Goal: Transaction & Acquisition: Register for event/course

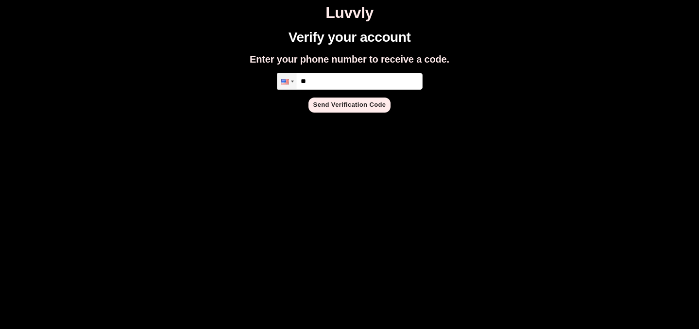
click at [338, 83] on input "**" at bounding box center [350, 81] width 146 height 17
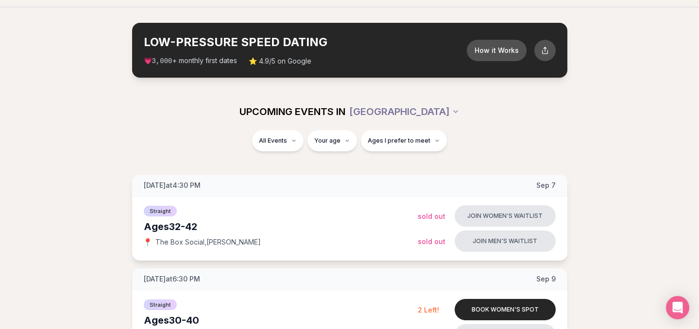
scroll to position [27, 0]
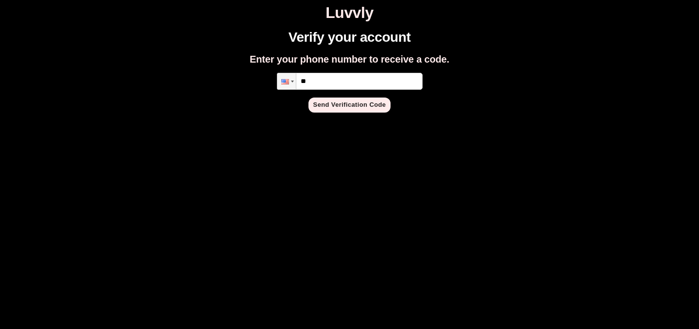
click at [351, 83] on input "**" at bounding box center [350, 81] width 146 height 17
type input "**********"
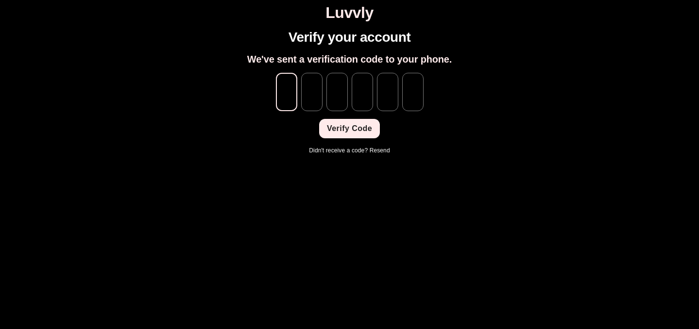
type input "*"
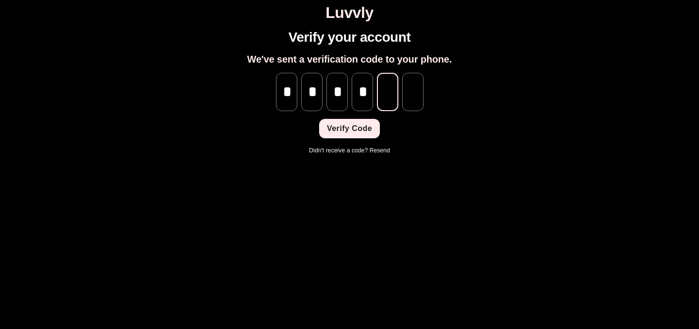
type input "*"
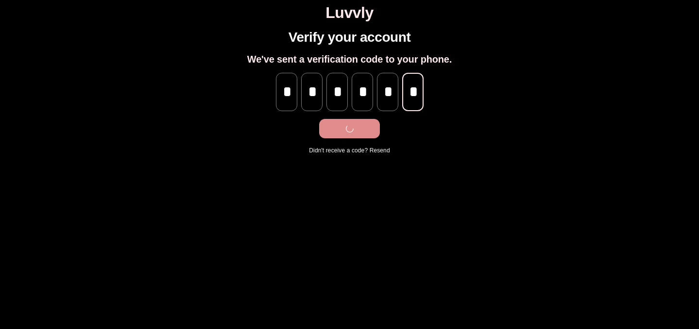
scroll to position [0, 0]
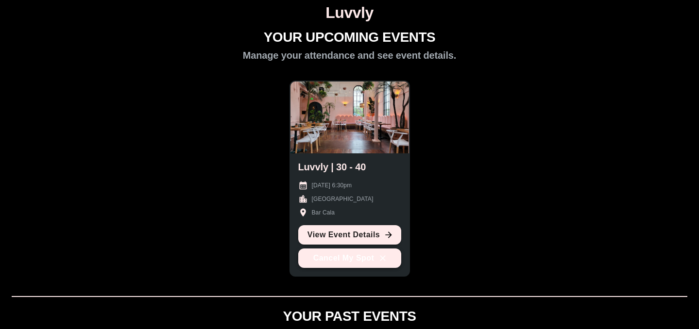
click at [376, 258] on button "Cancel My Spot" at bounding box center [349, 258] width 103 height 19
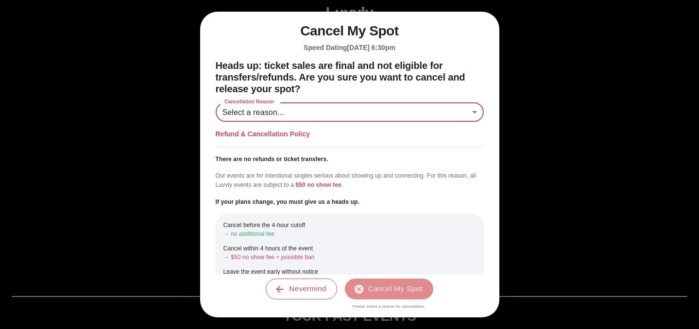
click at [313, 121] on body "Luvvly YOUR UPCOMING EVENTS Manage your attendance and see event details. Luvvl…" at bounding box center [349, 323] width 691 height 638
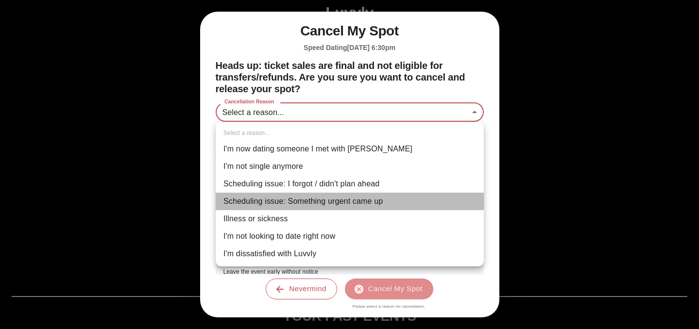
click at [305, 201] on li "Scheduling issue: Something urgent came up" at bounding box center [350, 201] width 268 height 17
type input "**********"
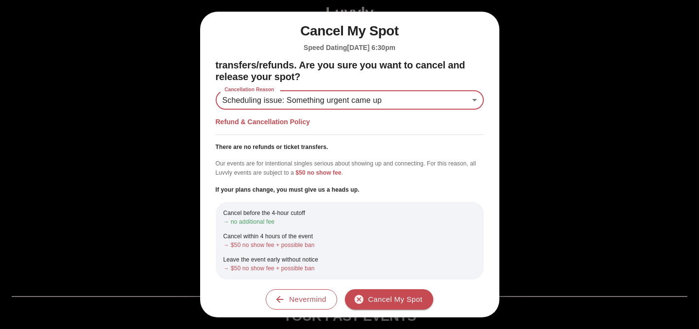
scroll to position [12, 0]
click at [383, 301] on button "Cancel My Spot" at bounding box center [389, 299] width 88 height 20
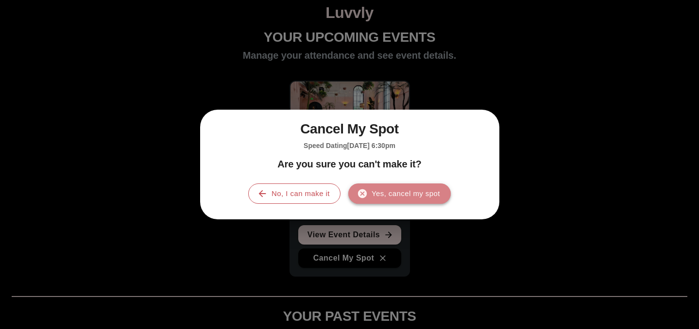
click at [393, 203] on button "Yes, cancel my spot" at bounding box center [399, 194] width 102 height 20
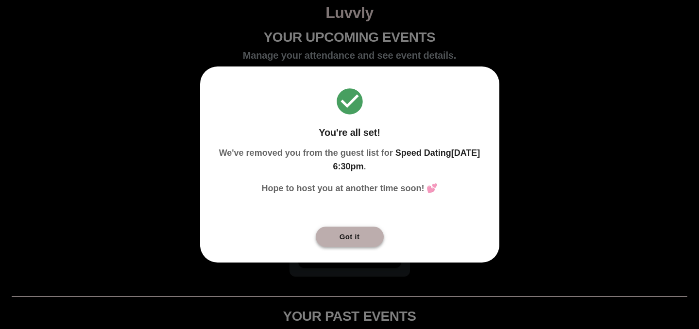
click at [341, 231] on button "Got it" at bounding box center [350, 237] width 68 height 20
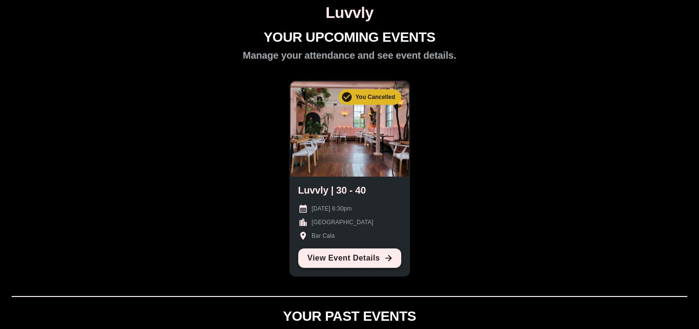
scroll to position [317, 0]
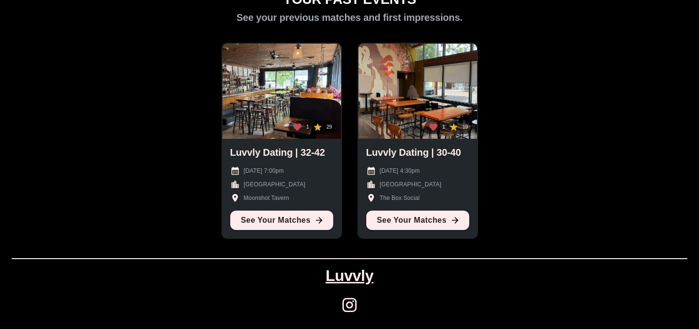
click at [343, 275] on link "Luvvly" at bounding box center [349, 276] width 48 height 18
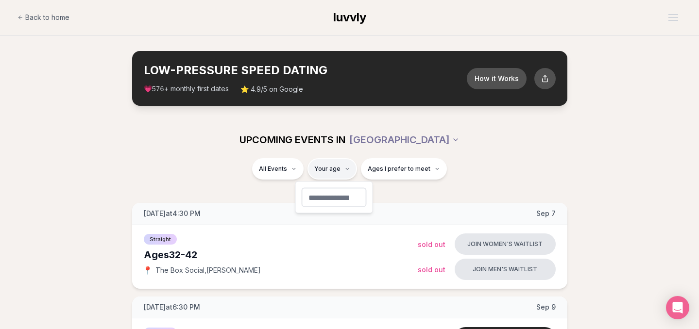
type input "**"
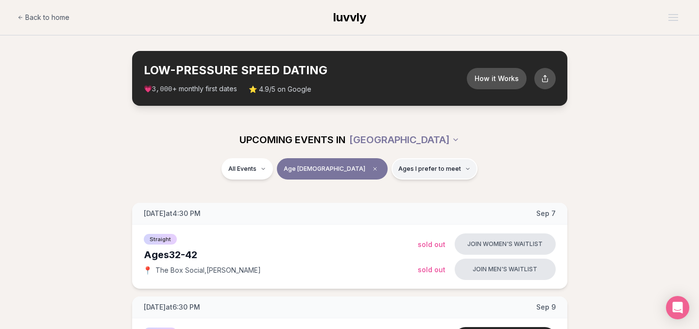
click at [430, 171] on button "Ages I prefer to meet" at bounding box center [434, 168] width 86 height 21
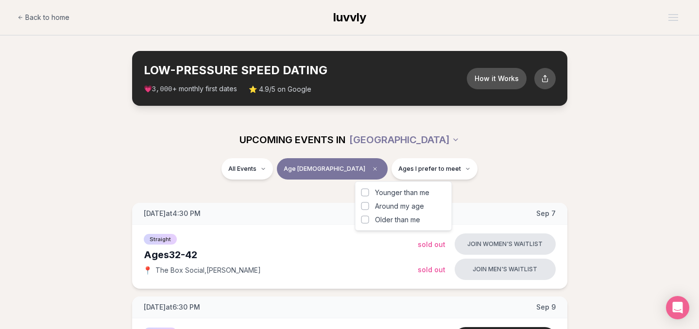
click at [387, 205] on span "Around my age" at bounding box center [399, 206] width 49 height 10
click at [369, 205] on button "Around my age" at bounding box center [365, 206] width 8 height 8
click at [390, 215] on span "Older than me" at bounding box center [397, 220] width 45 height 10
click at [369, 216] on button "Older than me" at bounding box center [365, 220] width 8 height 8
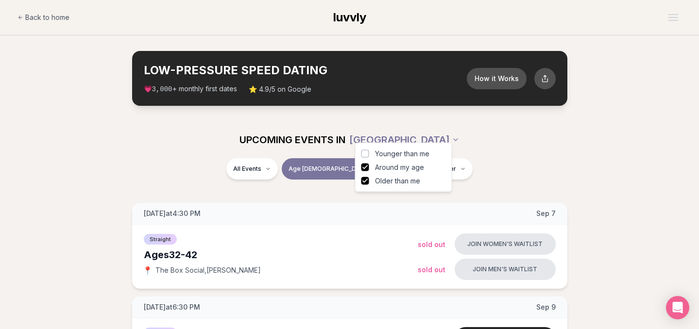
scroll to position [104, 0]
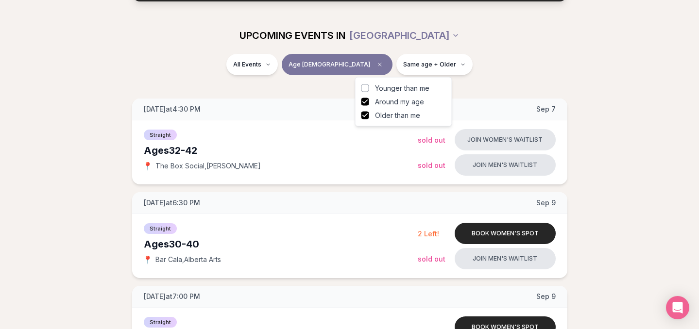
click at [510, 58] on div "All Events Age 34 Same age + Older" at bounding box center [350, 66] width 544 height 25
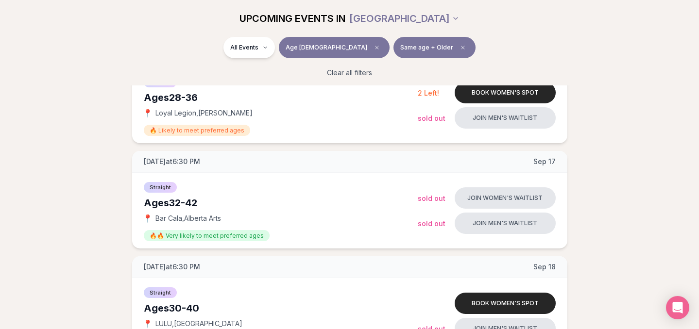
scroll to position [1110, 0]
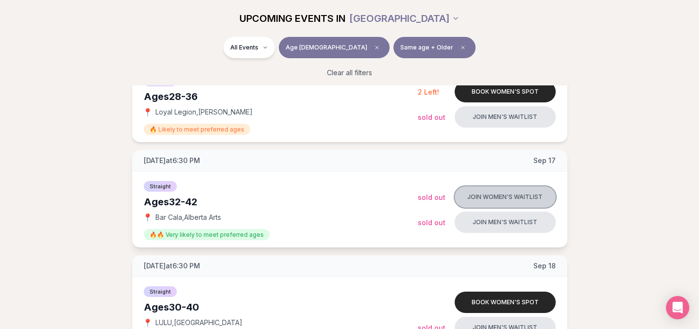
click at [507, 192] on button "Join women's waitlist" at bounding box center [504, 196] width 101 height 21
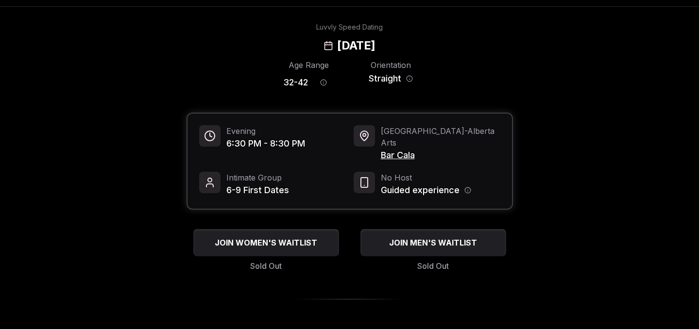
scroll to position [34, 0]
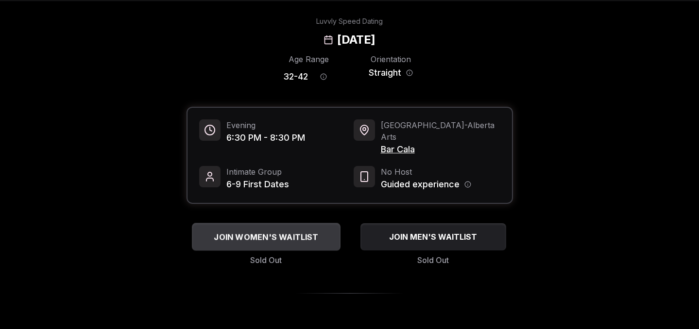
click at [272, 231] on span "JOIN WOMEN'S WAITLIST" at bounding box center [266, 237] width 108 height 12
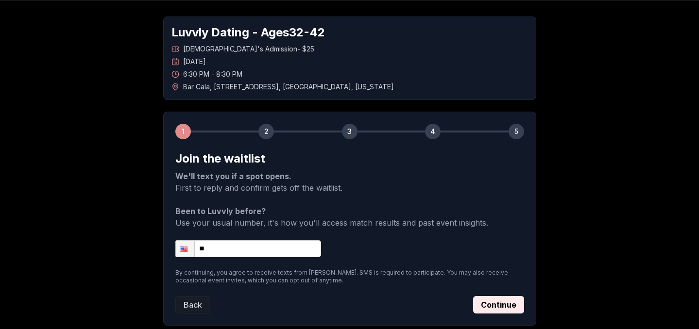
click at [291, 251] on input "**" at bounding box center [248, 248] width 146 height 17
type input "**********"
click at [438, 231] on form "**********" at bounding box center [349, 232] width 349 height 163
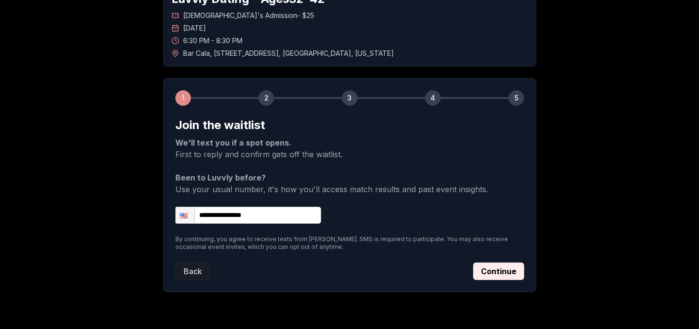
scroll to position [76, 0]
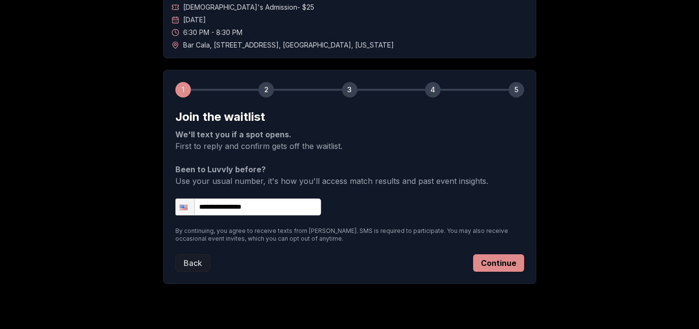
click at [499, 262] on button "Continue" at bounding box center [498, 262] width 51 height 17
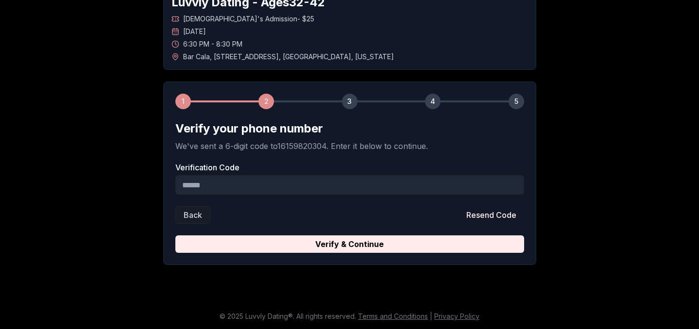
click at [435, 191] on input "Verification Code" at bounding box center [349, 184] width 349 height 19
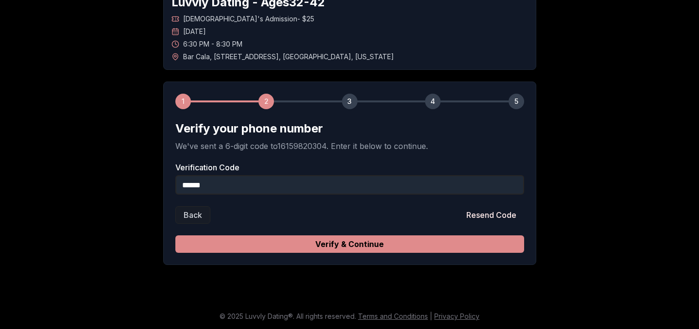
type input "******"
click at [389, 250] on button "Verify & Continue" at bounding box center [349, 243] width 349 height 17
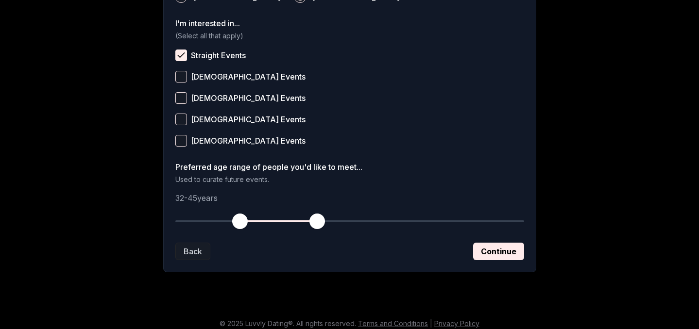
scroll to position [398, 0]
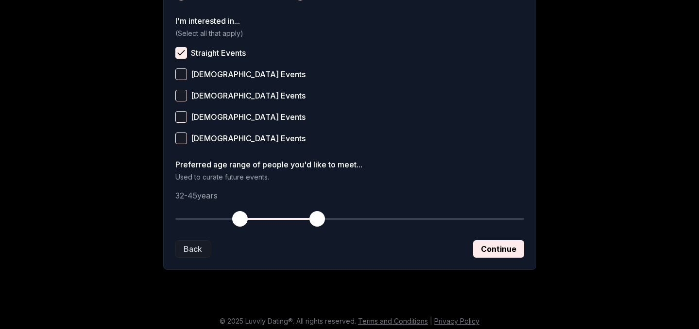
click at [316, 219] on span "button" at bounding box center [317, 219] width 16 height 16
click at [318, 220] on span "button" at bounding box center [317, 219] width 16 height 16
click at [236, 221] on span "button" at bounding box center [234, 219] width 16 height 16
click at [486, 255] on button "Continue" at bounding box center [498, 248] width 51 height 17
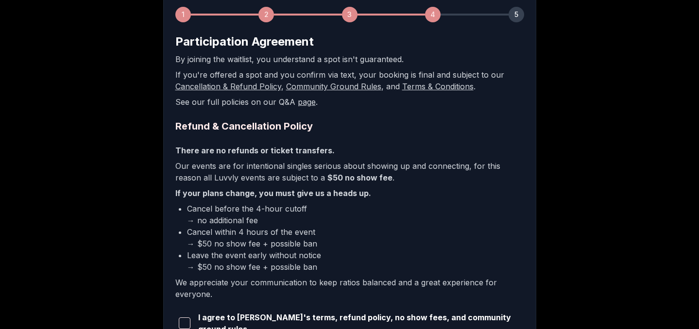
scroll to position [261, 0]
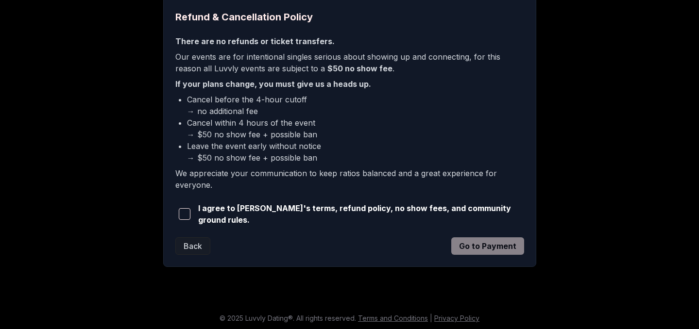
click at [219, 223] on div "I agree to Luvvly's terms, refund policy, no show fees, and community ground ru…" at bounding box center [349, 213] width 349 height 23
click at [224, 216] on span "I agree to Luvvly's terms, refund policy, no show fees, and community ground ru…" at bounding box center [361, 213] width 326 height 23
click at [187, 215] on span "button" at bounding box center [185, 214] width 12 height 12
click at [489, 243] on button "Go to Payment" at bounding box center [487, 245] width 73 height 17
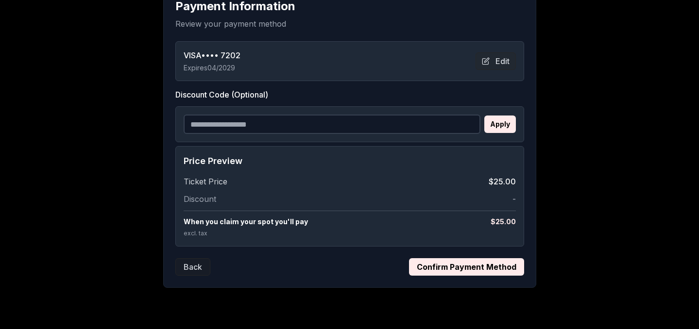
scroll to position [193, 0]
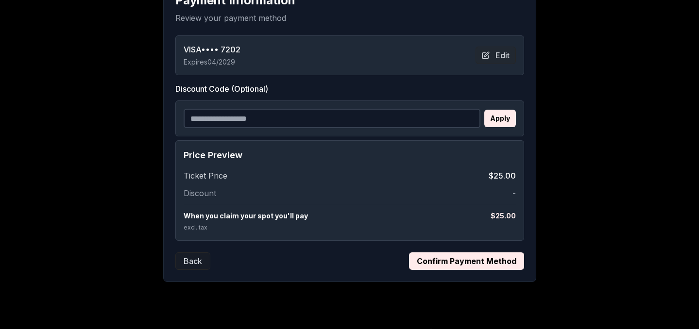
click at [480, 258] on button "Confirm Payment Method" at bounding box center [466, 260] width 115 height 17
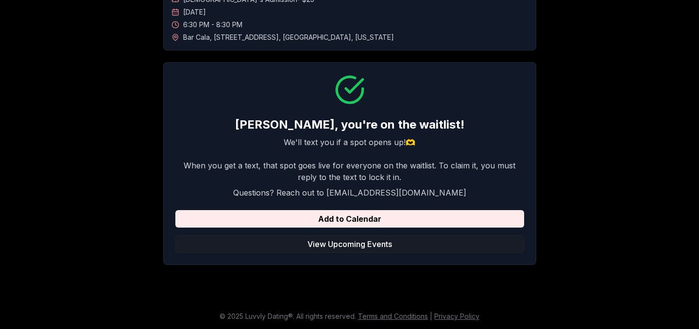
scroll to position [84, 0]
